Goal: Check status: Check status

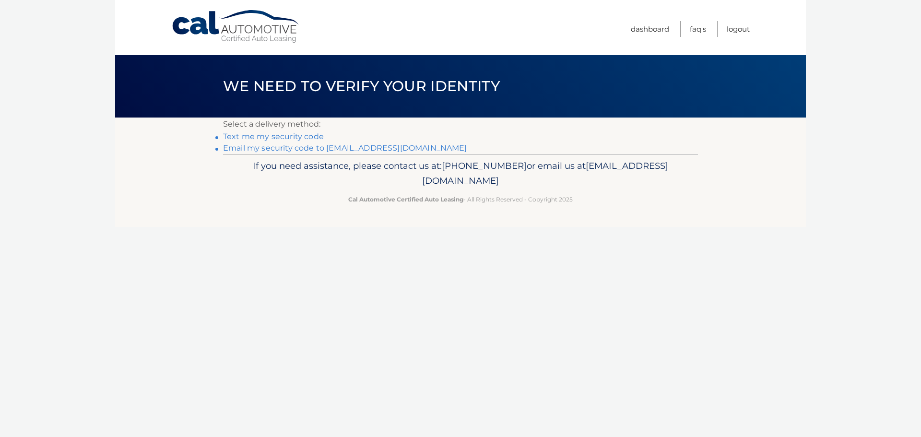
click at [334, 148] on link "Email my security code to m*********@calautomotive.com" at bounding box center [345, 147] width 244 height 9
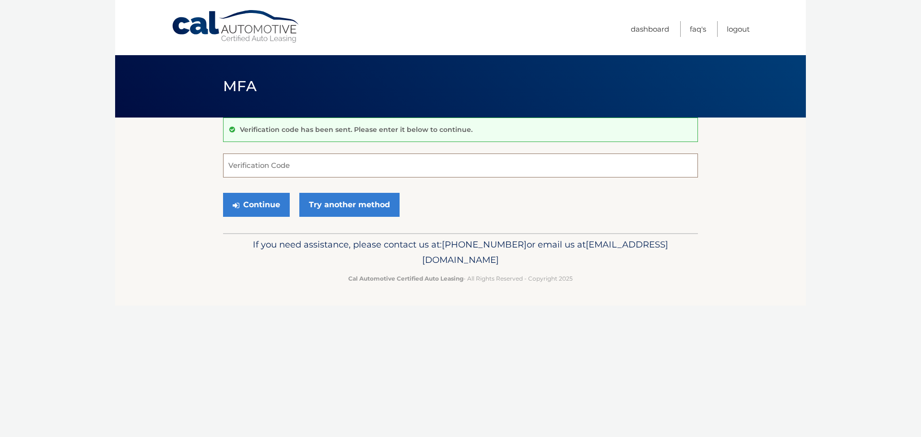
click at [288, 170] on input "Verification Code" at bounding box center [460, 166] width 475 height 24
type input "323309"
click at [223, 193] on button "Continue" at bounding box center [256, 205] width 67 height 24
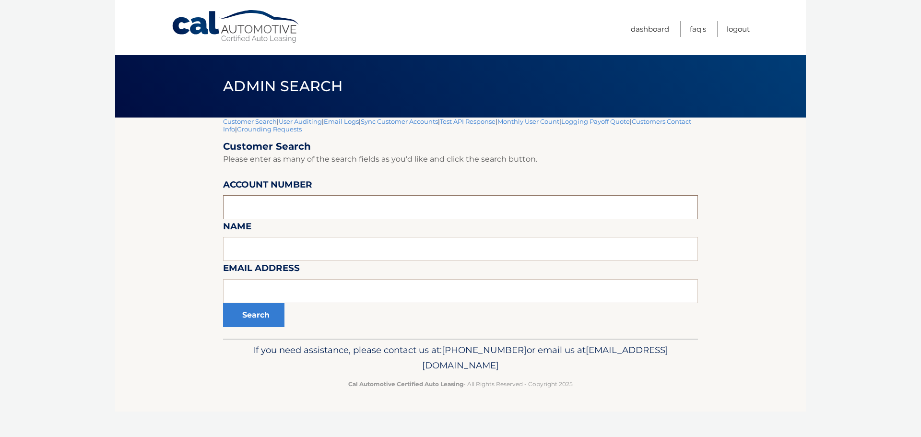
click at [266, 206] on input "text" at bounding box center [460, 207] width 475 height 24
type input "44455543391"
click at [223, 303] on button "Search" at bounding box center [253, 315] width 61 height 24
